Goal: Find specific page/section: Find specific page/section

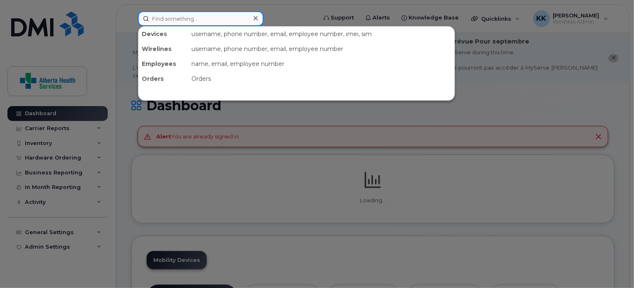
click at [196, 15] on input at bounding box center [201, 18] width 126 height 15
paste input "89302610207729318086"
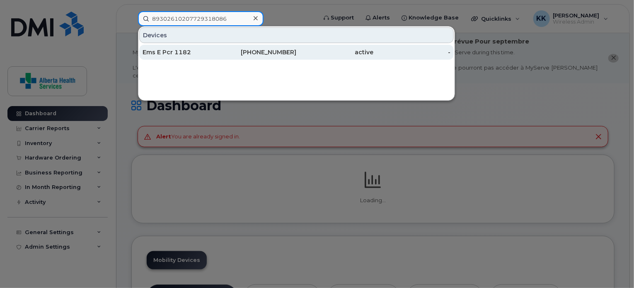
type input "89302610207729318086"
click at [206, 46] on div "Ems E Pcr 1182" at bounding box center [181, 52] width 77 height 15
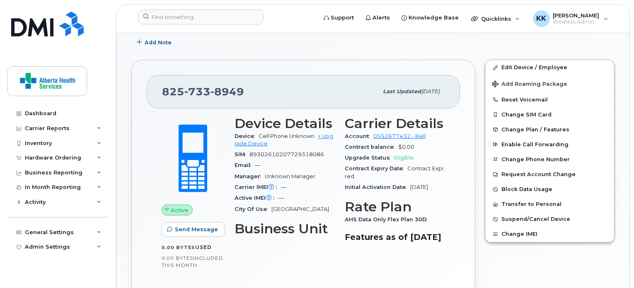
scroll to position [217, 0]
click at [227, 12] on input at bounding box center [201, 17] width 126 height 15
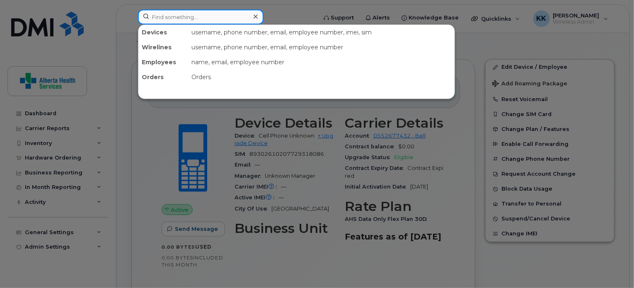
paste input "89302610207729318078"
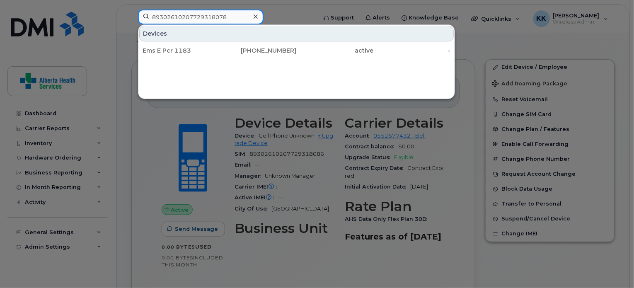
drag, startPoint x: 234, startPoint y: 16, endPoint x: 80, endPoint y: 6, distance: 154.8
click at [131, 10] on div "89302610207729318078 Devices Ems E Pcr [PHONE_NUMBER] active -" at bounding box center [224, 19] width 186 height 18
paste input "60"
drag, startPoint x: 234, startPoint y: 18, endPoint x: 94, endPoint y: 20, distance: 139.2
click at [131, 20] on div "89302610207729318060 Devices Ems E Pcr [PHONE_NUMBER] active -" at bounding box center [224, 19] width 186 height 18
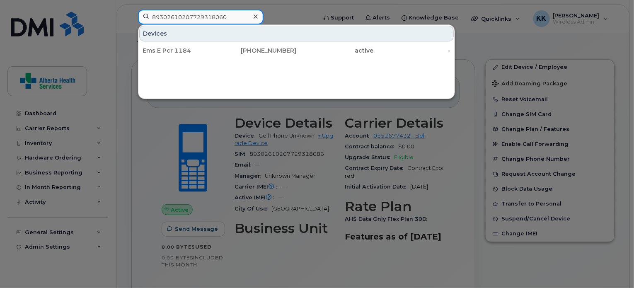
paste input "52"
drag, startPoint x: 237, startPoint y: 15, endPoint x: 95, endPoint y: 24, distance: 142.4
click at [131, 24] on div "89302610207729318052 Devices Ems E Pcr [PHONE_NUMBER] active -" at bounding box center [224, 19] width 186 height 18
paste input "45"
type input "89302610207729318045"
